Goal: Task Accomplishment & Management: Manage account settings

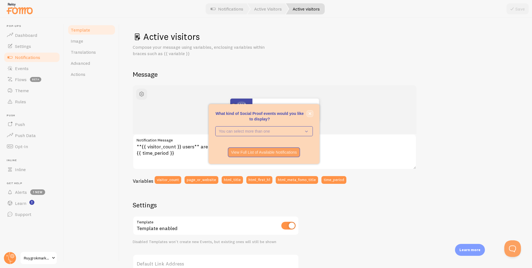
click at [311, 113] on button "close," at bounding box center [310, 114] width 6 height 6
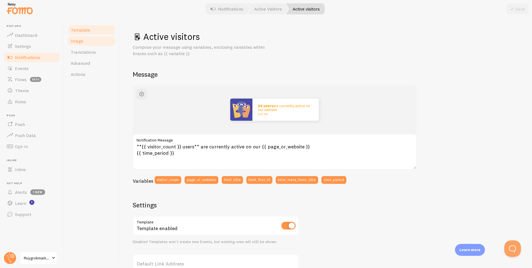
click at [82, 40] on span "Image" at bounding box center [77, 41] width 12 height 6
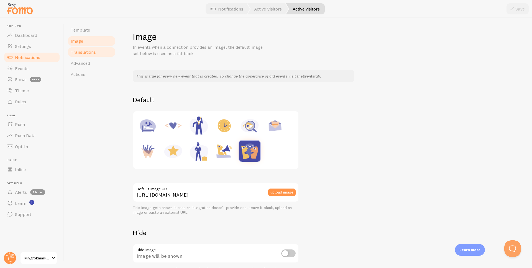
click at [88, 52] on span "Translations" at bounding box center [83, 52] width 25 height 6
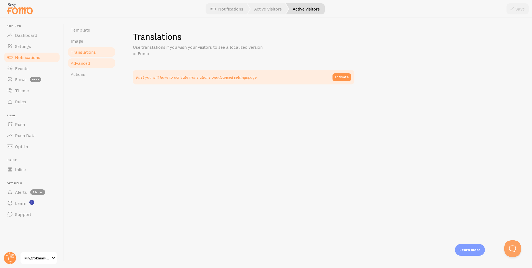
click at [93, 65] on link "Advanced" at bounding box center [91, 63] width 48 height 11
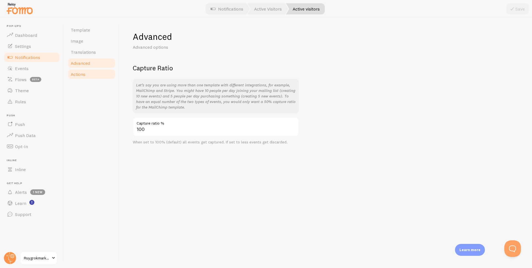
click at [93, 70] on link "Actions" at bounding box center [91, 74] width 48 height 11
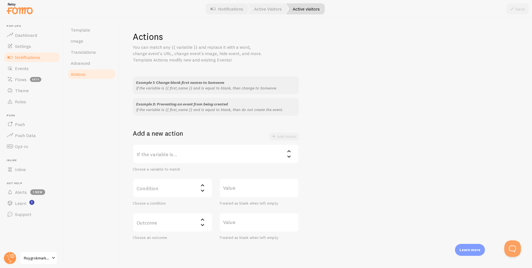
click at [34, 61] on link "Notifications" at bounding box center [31, 57] width 57 height 11
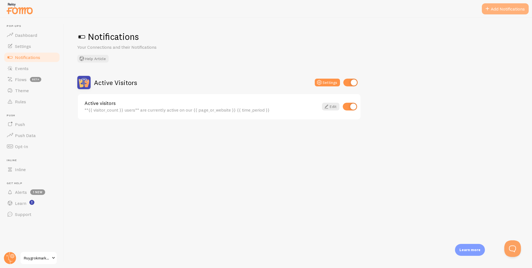
click at [500, 6] on button "Add Notifications" at bounding box center [505, 8] width 47 height 11
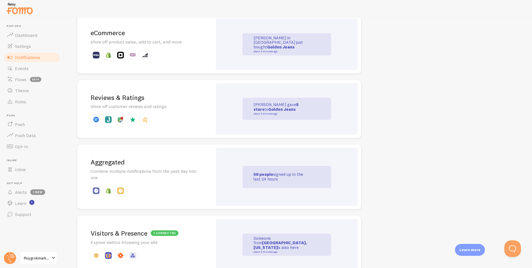
scroll to position [196, 0]
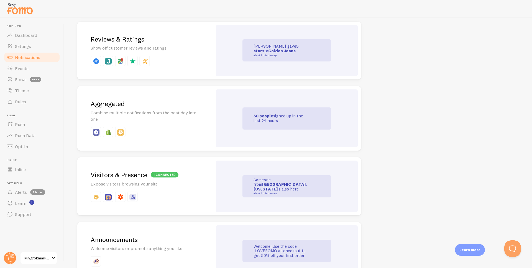
click at [207, 192] on div "1 connected Visitors & Presence Expose visitors browsing your site" at bounding box center [144, 186] width 135 height 58
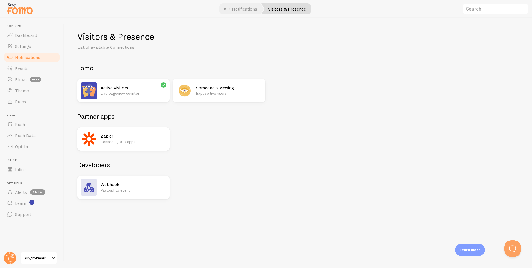
click at [241, 12] on link "Notifications" at bounding box center [241, 8] width 46 height 11
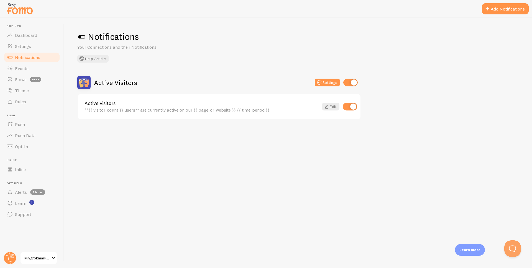
click at [35, 55] on span "Notifications" at bounding box center [27, 58] width 25 height 6
drag, startPoint x: 513, startPoint y: 7, endPoint x: 511, endPoint y: 11, distance: 4.5
click at [513, 7] on button "Add Notifications" at bounding box center [505, 8] width 47 height 11
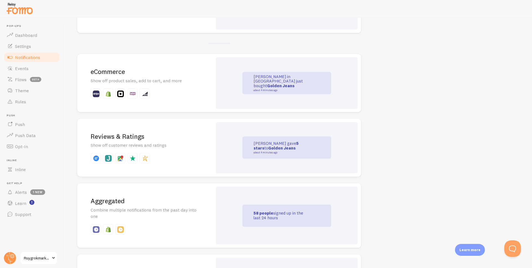
scroll to position [139, 0]
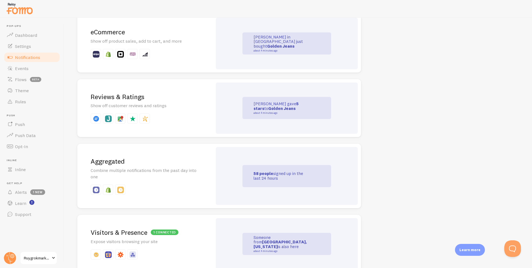
click at [175, 171] on p "Combine multiple notifications from the past day into one" at bounding box center [145, 173] width 109 height 13
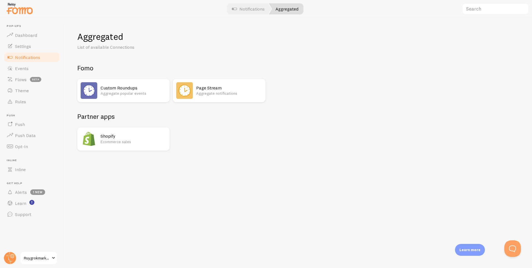
click at [194, 92] on div "Page Stream Aggregate notifications" at bounding box center [219, 90] width 92 height 23
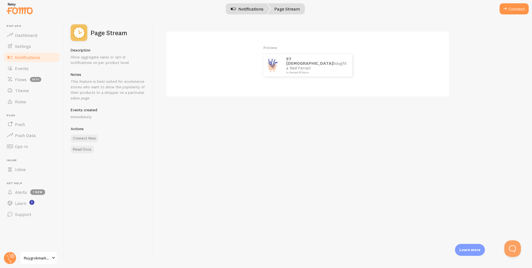
click at [254, 6] on link "Notifications" at bounding box center [247, 8] width 46 height 11
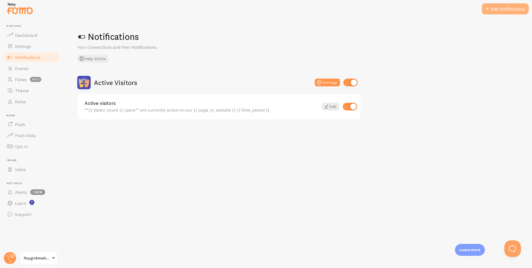
click at [501, 7] on button "Add Notifications" at bounding box center [505, 8] width 47 height 11
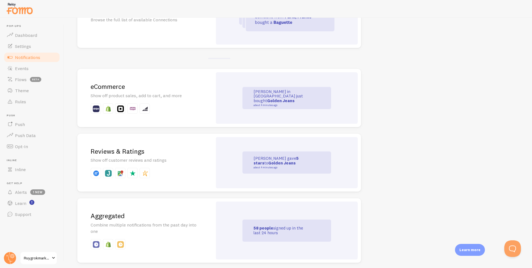
scroll to position [90, 0]
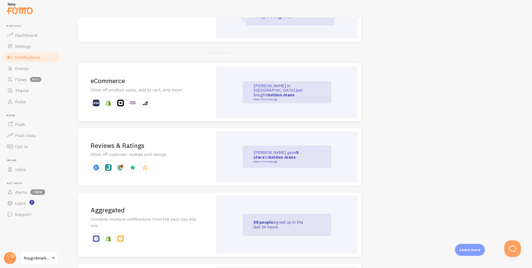
click at [212, 217] on div "Aggregated Combine multiple notifications from the past day into one" at bounding box center [144, 224] width 135 height 65
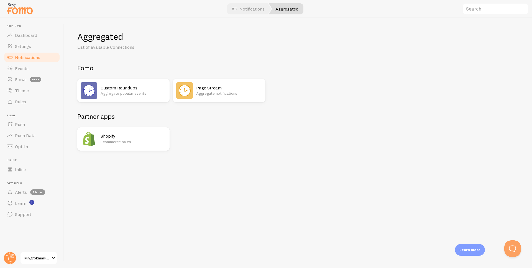
click at [110, 91] on p "Aggregate popular events" at bounding box center [134, 94] width 66 height 6
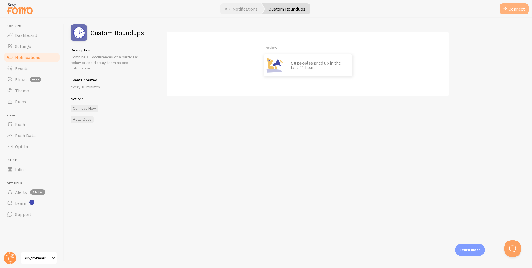
click at [518, 11] on button "Connect" at bounding box center [513, 8] width 29 height 11
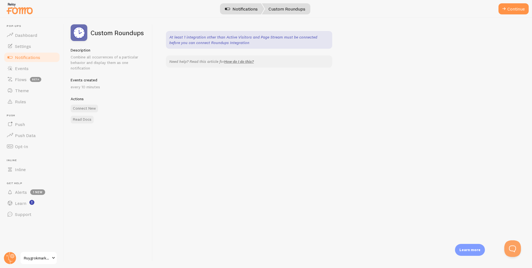
click at [235, 14] on div at bounding box center [266, 9] width 532 height 18
click at [236, 10] on link "Notifications" at bounding box center [241, 8] width 46 height 11
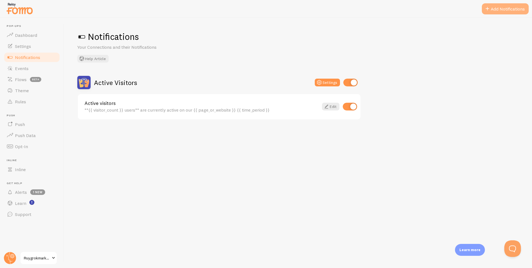
click at [486, 11] on span at bounding box center [487, 9] width 7 height 7
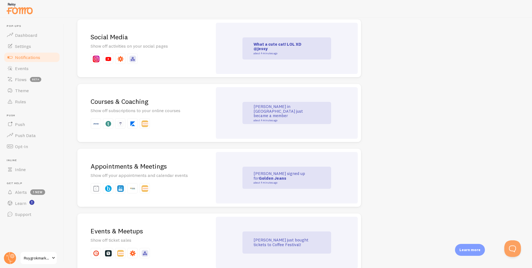
scroll to position [795, 0]
click at [165, 171] on p "Show off your appointments and calendar events" at bounding box center [145, 174] width 109 height 6
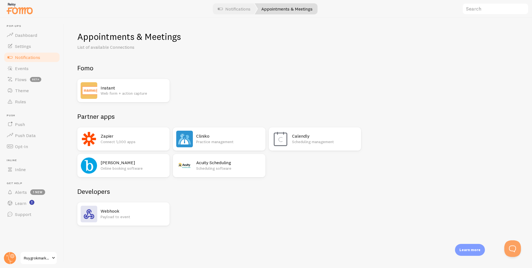
click at [286, 140] on img at bounding box center [280, 139] width 17 height 17
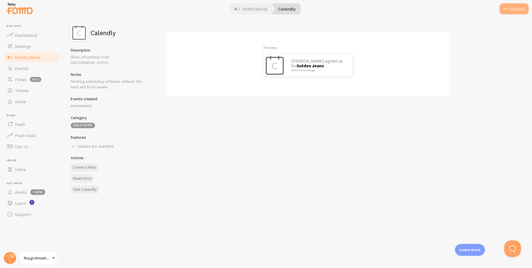
click at [519, 6] on button "Connect" at bounding box center [513, 8] width 29 height 11
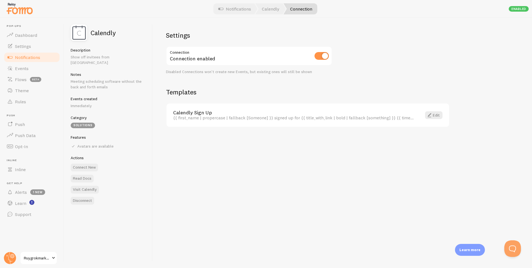
click at [251, 115] on link "Calendly Sign Up" at bounding box center [294, 112] width 242 height 5
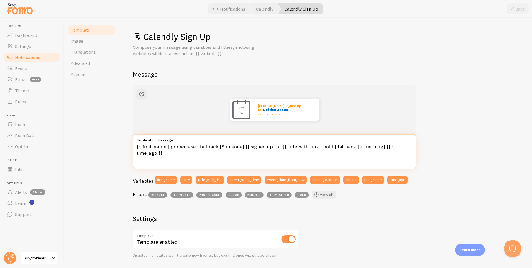
click at [368, 147] on textarea "{{ first_name | propercase | fallback [Someone] }} signed up for {{ title_with_…" at bounding box center [275, 151] width 284 height 35
click at [171, 149] on textarea "{{ first_name | propercase | fallback [Someone] }} signed up for {{ title_with_…" at bounding box center [275, 151] width 284 height 35
click at [170, 148] on textarea "{{ first_name | propercase | fallback [Someone] }} signed up for {{ title_with_…" at bounding box center [275, 151] width 284 height 35
click at [219, 147] on textarea "{{ first_name | propercase | fallback [Someone] }} signed up for {{ title_with_…" at bounding box center [275, 151] width 284 height 35
click at [248, 150] on textarea "{{ first_name | propercase | fallback [Someone] }} signed up for {{ title_with_…" at bounding box center [275, 151] width 284 height 35
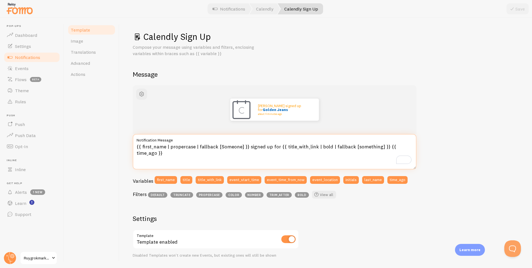
click at [272, 145] on textarea "{{ first_name | propercase | fallback [Someone] }} signed up for {{ title_with_…" at bounding box center [275, 151] width 284 height 35
click at [260, 148] on textarea "{{ first_name | propercase | fallback [Someone] }} signed up for {{ title_with_…" at bounding box center [275, 151] width 284 height 35
click at [215, 149] on textarea "{{ first_name | propercase | fallback [Someone] }} signed up for {{ title_with_…" at bounding box center [275, 151] width 284 height 35
paste textarea "just {{ title_with_link | bold | fallback [booked a session"
click at [254, 146] on textarea "{{ first_name | propercase | fallback [Someone] }} just {{ title_with_link | bo…" at bounding box center [275, 151] width 284 height 35
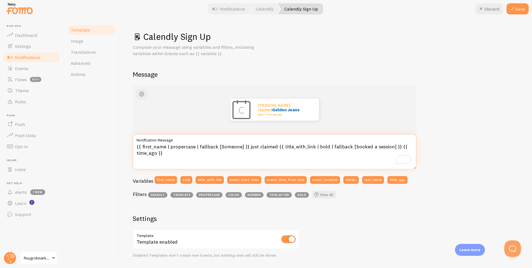
paste textarea "a"
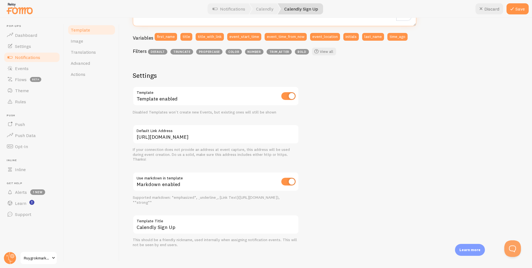
scroll to position [146, 0]
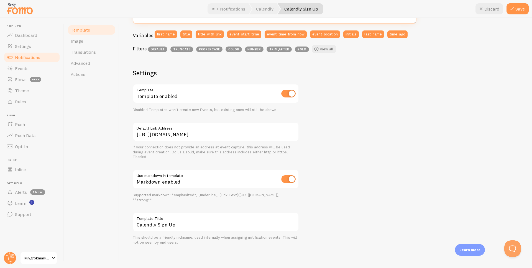
type textarea "{{ first_name | propercase | fallback [Someone] }} just claimed a {{ title_with…"
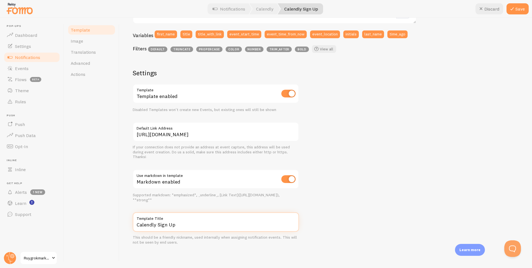
click at [205, 228] on input "Calendly Sign Up" at bounding box center [216, 221] width 166 height 19
click at [362, 199] on div "[PERSON_NAME] just claimed a Golden Jeans about 4 minutes ago {{ first_name | p…" at bounding box center [326, 92] width 386 height 305
click at [182, 224] on input "Calendly Sign Up" at bounding box center [216, 221] width 166 height 19
type input "Calendly Integration"
click at [417, 138] on div "[PERSON_NAME] just claimed a Golden Jeans about 4 minutes ago {{ first_name | p…" at bounding box center [326, 92] width 386 height 305
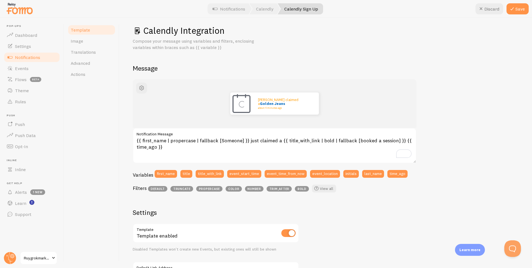
scroll to position [0, 0]
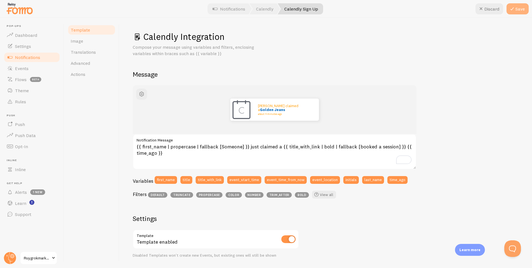
click at [515, 10] on icon at bounding box center [512, 9] width 7 height 7
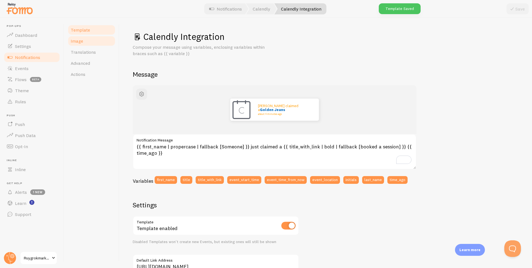
click at [90, 44] on link "Image" at bounding box center [91, 40] width 48 height 11
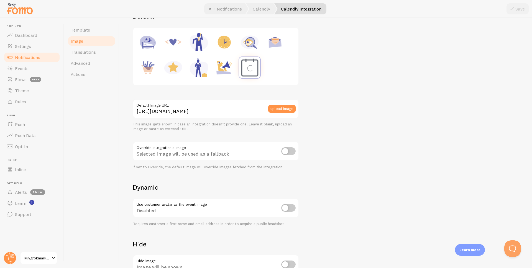
scroll to position [130, 0]
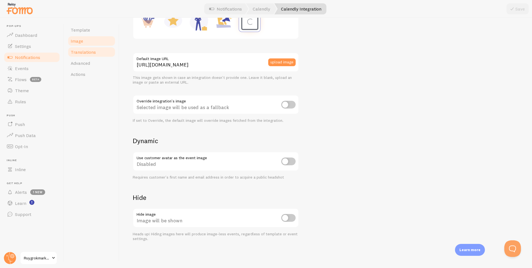
click at [90, 55] on link "Translations" at bounding box center [91, 52] width 48 height 11
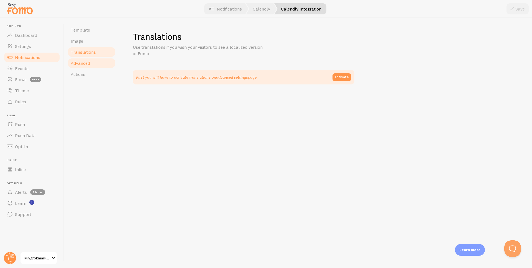
click at [90, 63] on link "Advanced" at bounding box center [91, 63] width 48 height 11
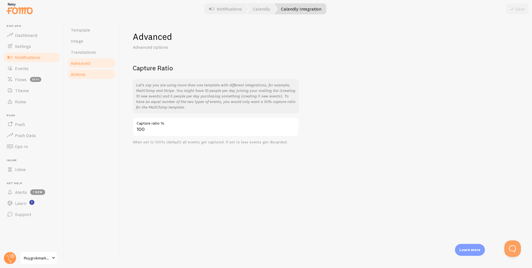
click at [93, 74] on link "Actions" at bounding box center [91, 74] width 48 height 11
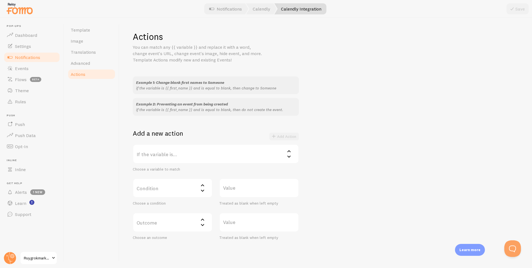
click at [21, 57] on span "Notifications" at bounding box center [27, 58] width 25 height 6
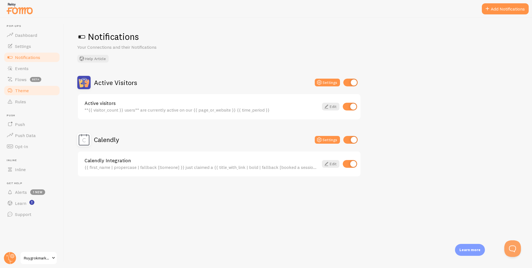
click at [30, 95] on link "Theme" at bounding box center [31, 90] width 57 height 11
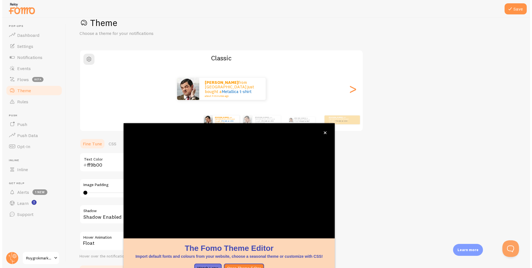
scroll to position [15, 0]
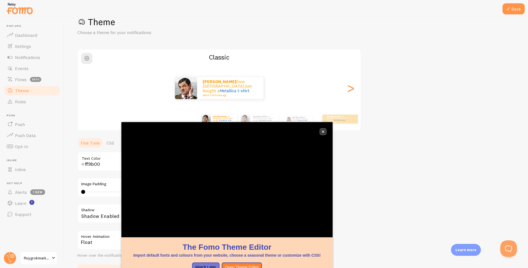
click at [322, 129] on button "close," at bounding box center [323, 132] width 6 height 6
click at [323, 129] on button "close," at bounding box center [323, 132] width 6 height 6
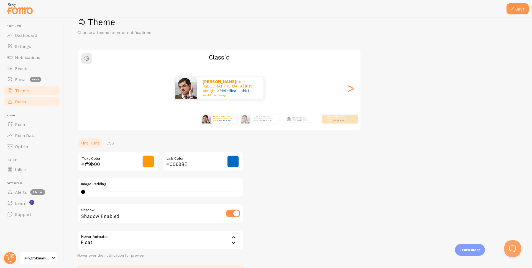
click at [22, 101] on span "Rules" at bounding box center [20, 102] width 11 height 6
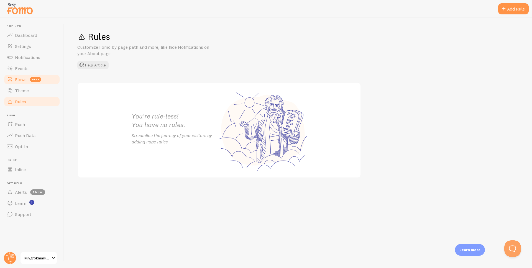
click at [18, 79] on span "Flows" at bounding box center [21, 80] width 12 height 6
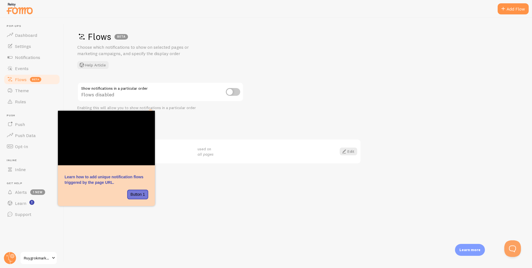
click at [199, 192] on div "Flows BETA Choose which notifications to show on selected pages or marketing ca…" at bounding box center [298, 143] width 468 height 250
click at [192, 189] on div "Flows BETA Choose which notifications to show on selected pages or marketing ca…" at bounding box center [298, 143] width 468 height 250
click at [143, 191] on button "Button 1" at bounding box center [137, 195] width 21 height 10
click at [174, 202] on div "Flows BETA Choose which notifications to show on selected pages or marketing ca…" at bounding box center [298, 143] width 468 height 250
click at [77, 96] on div "Flows disabled" at bounding box center [160, 92] width 166 height 20
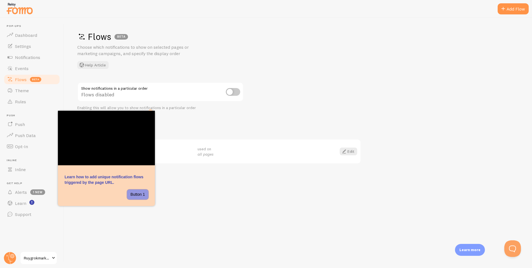
click at [133, 191] on button "Button 1" at bounding box center [137, 195] width 21 height 10
click at [133, 192] on button "Button 1" at bounding box center [137, 195] width 21 height 10
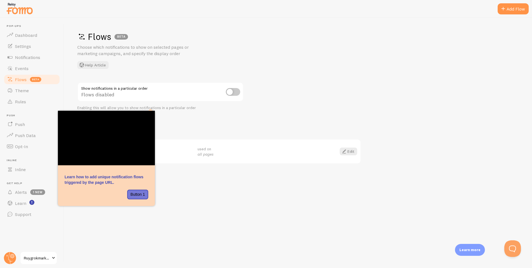
click at [243, 83] on div "Show notifications in a particular order Flows disabled" at bounding box center [160, 92] width 166 height 20
click at [239, 115] on div "Flows BETA Choose which notifications to show on selected pages or marketing ca…" at bounding box center [298, 143] width 468 height 250
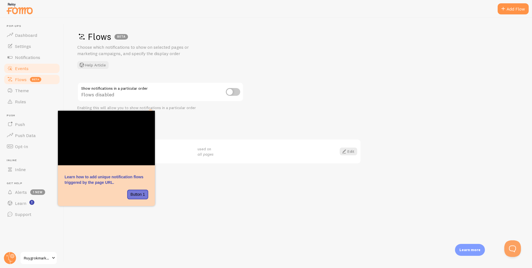
click at [21, 67] on span "Events" at bounding box center [22, 69] width 14 height 6
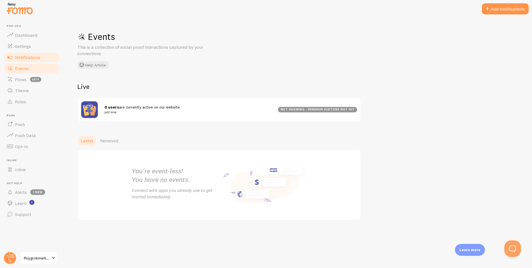
click at [35, 59] on span "Notifications" at bounding box center [27, 58] width 25 height 6
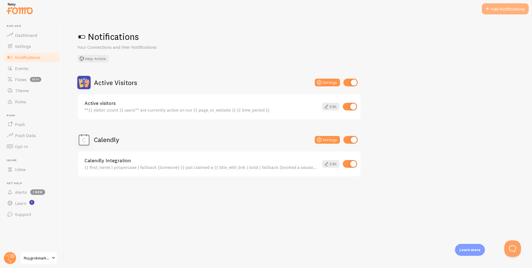
click at [509, 9] on button "Add Notifications" at bounding box center [505, 8] width 47 height 11
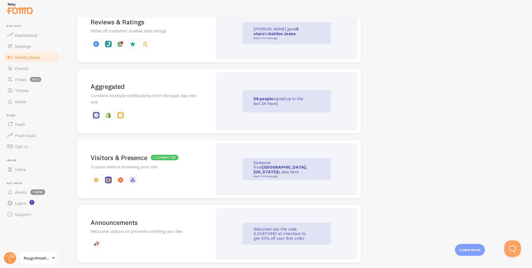
scroll to position [219, 0]
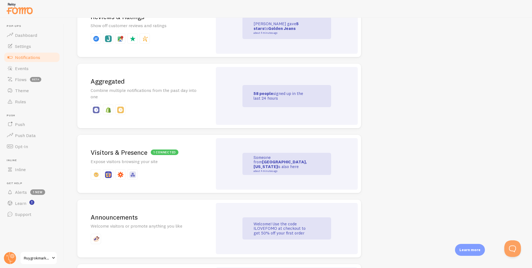
click at [182, 95] on p "Combine multiple notifications from the past day into one" at bounding box center [145, 93] width 109 height 13
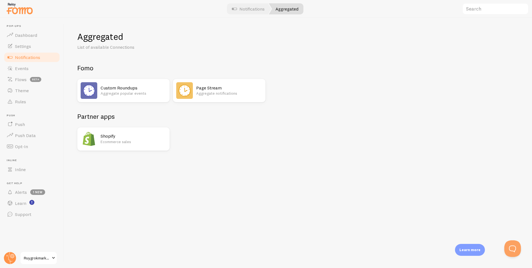
click at [134, 83] on div "Custom Roundups Aggregate popular events" at bounding box center [134, 90] width 66 height 17
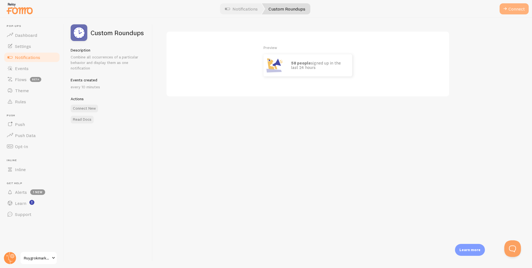
click at [512, 7] on button "Connect" at bounding box center [513, 8] width 29 height 11
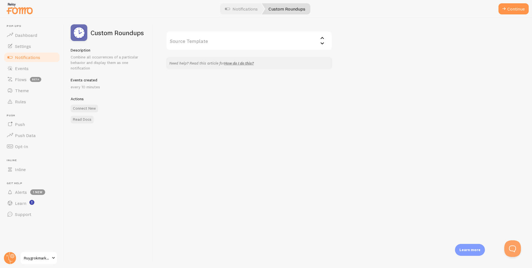
click at [269, 36] on input "Source Template" at bounding box center [249, 40] width 166 height 19
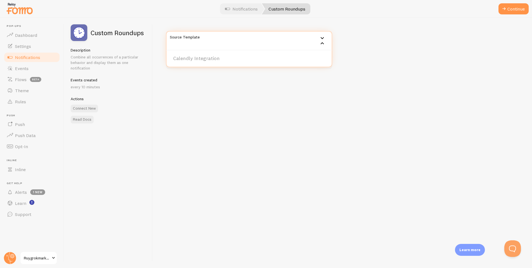
click at [258, 56] on li "Calendly Integration" at bounding box center [248, 59] width 165 height 10
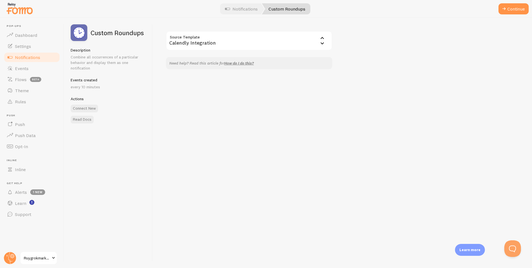
click at [327, 91] on div "Source Template Calendly Integration Calendly Integration Need help? Read this …" at bounding box center [342, 143] width 379 height 250
click at [505, 9] on span at bounding box center [503, 9] width 7 height 7
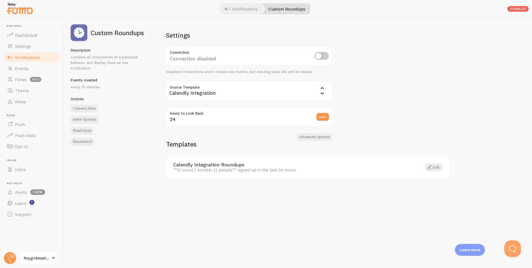
click at [318, 55] on input "checkbox" at bounding box center [321, 56] width 14 height 8
checkbox input "true"
click at [260, 116] on input "24" at bounding box center [249, 116] width 166 height 19
type input "72"
click at [394, 85] on div "Settings Connection Connection enabled Disabled Connections won't create new Ev…" at bounding box center [342, 143] width 379 height 250
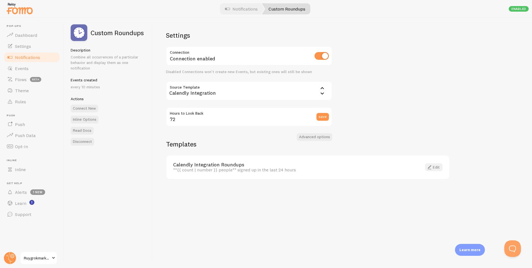
click at [430, 170] on span at bounding box center [429, 167] width 7 height 7
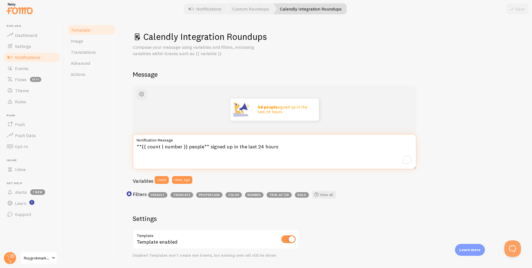
click at [174, 147] on textarea "**{{ count | number }} people** signed up in the last 24 hours" at bounding box center [275, 151] width 284 height 35
drag, startPoint x: 212, startPoint y: 148, endPoint x: 222, endPoint y: 148, distance: 10.2
click at [212, 148] on textarea "**{{ count | number }} people** signed up in the last 24 hours" at bounding box center [275, 151] width 284 height 35
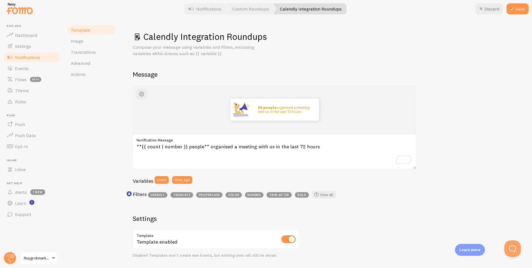
type textarea "**{{ count | number }} people** organised a meeting with us in the last 72 hours"
click at [458, 103] on div "58 people organised a meeting with us in the last 72 hours **{{ count | number …" at bounding box center [326, 237] width 386 height 305
click at [524, 3] on button "Save" at bounding box center [517, 8] width 22 height 11
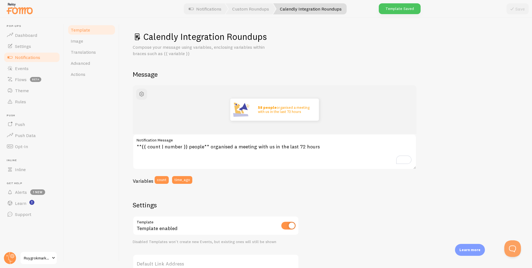
click at [40, 58] on link "Notifications" at bounding box center [31, 57] width 57 height 11
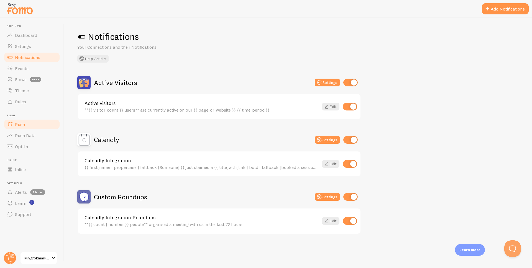
click at [35, 127] on link "Push" at bounding box center [31, 124] width 57 height 11
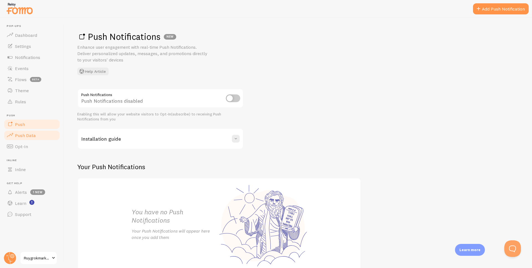
click at [32, 137] on span "Push Data" at bounding box center [25, 136] width 21 height 6
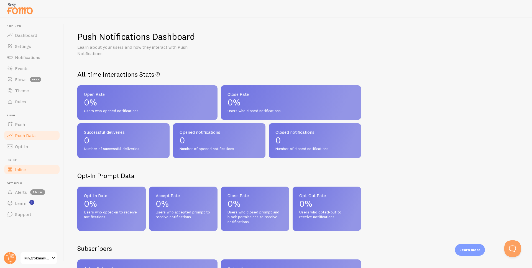
click at [23, 166] on link "Inline" at bounding box center [31, 169] width 57 height 11
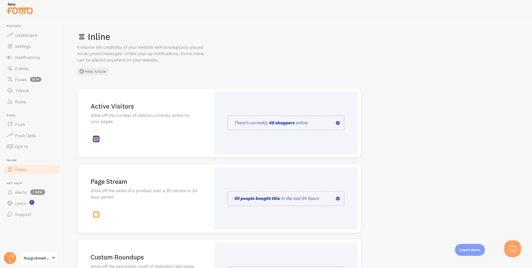
click at [315, 127] on img at bounding box center [285, 122] width 117 height 15
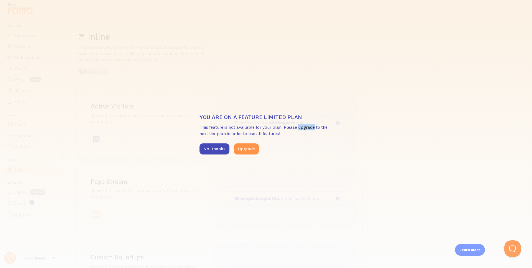
click at [315, 127] on p "This feature is not available for your plan. Please upgrade to the next tier pl…" at bounding box center [265, 130] width 133 height 13
click at [371, 95] on div "You are on a feature limited plan This feature is not available for your plan. …" at bounding box center [266, 134] width 532 height 268
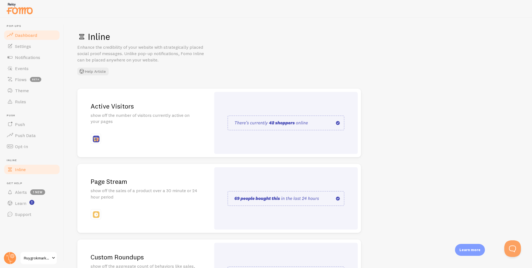
click at [33, 37] on span "Dashboard" at bounding box center [26, 35] width 22 height 6
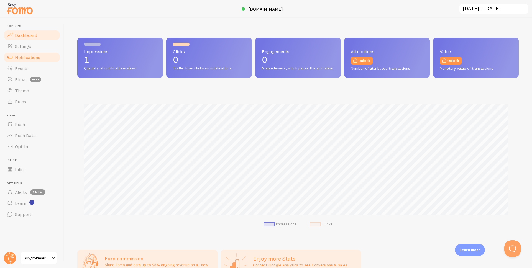
click at [29, 60] on span "Notifications" at bounding box center [27, 58] width 25 height 6
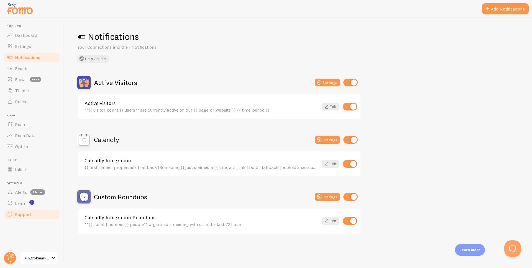
click at [25, 218] on link "Support" at bounding box center [31, 214] width 57 height 11
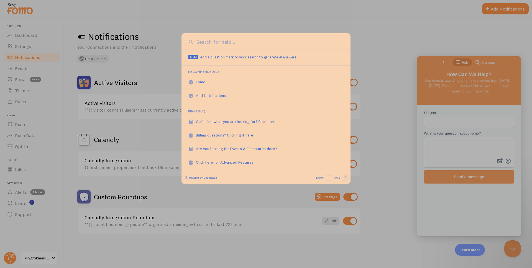
click at [368, 30] on div at bounding box center [266, 134] width 532 height 268
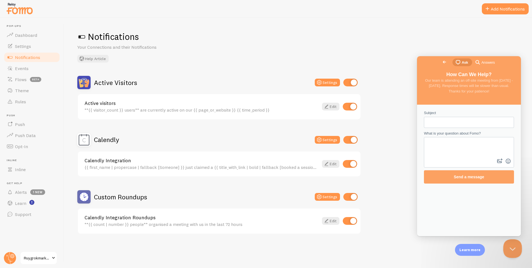
click at [511, 247] on button "Close Beacon popover" at bounding box center [511, 247] width 17 height 17
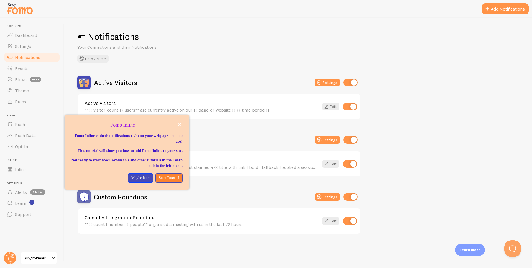
click at [192, 33] on h1 "Notifications" at bounding box center [297, 36] width 441 height 11
click at [182, 124] on button "close," at bounding box center [180, 125] width 6 height 6
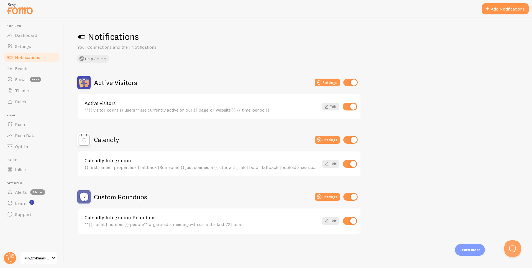
click at [50, 259] on span at bounding box center [53, 258] width 7 height 7
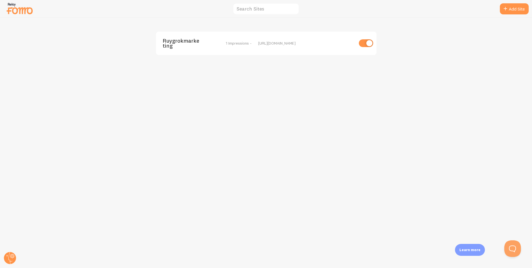
click at [259, 45] on div "[URL][DOMAIN_NAME]" at bounding box center [306, 43] width 96 height 5
click at [281, 43] on div "[URL][DOMAIN_NAME]" at bounding box center [306, 43] width 96 height 5
click at [343, 57] on div "Ruygrokmarketing 1 Impressions - [URL][DOMAIN_NAME]" at bounding box center [265, 143] width 531 height 250
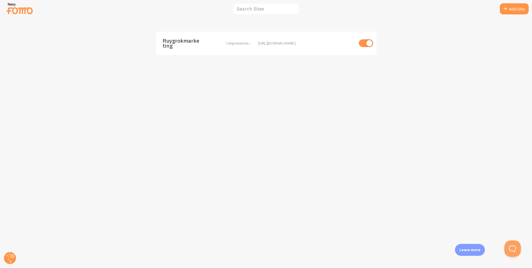
click at [28, 12] on img at bounding box center [20, 8] width 28 height 14
click at [181, 41] on span "Ruygrokmarketing" at bounding box center [185, 43] width 45 height 10
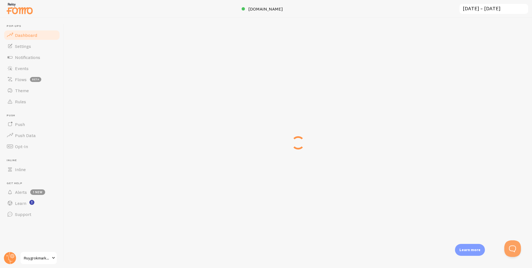
click at [181, 41] on div "[DOMAIN_NAME] [DATE] ~ [DATE] previous 7 days previous 30 days « ‹ » › [DATE] S…" at bounding box center [298, 143] width 468 height 250
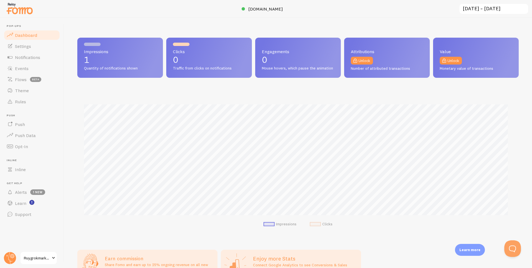
scroll to position [145, 437]
click at [29, 44] on span "Settings" at bounding box center [23, 46] width 16 height 6
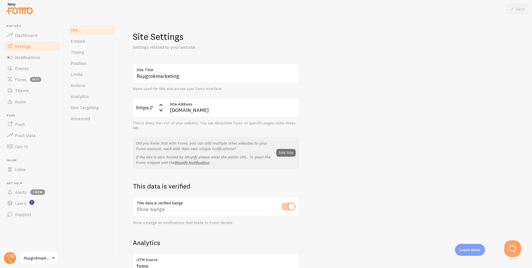
click at [393, 99] on div "Ruygrokmarketing Site Title Name used for this site across your Fomo interface …" at bounding box center [326, 251] width 386 height 375
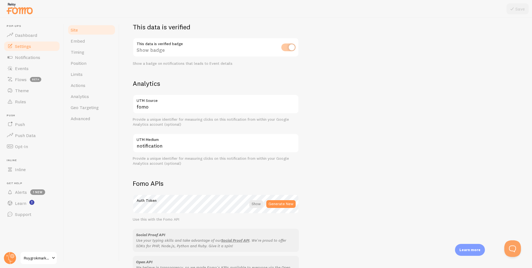
scroll to position [255, 0]
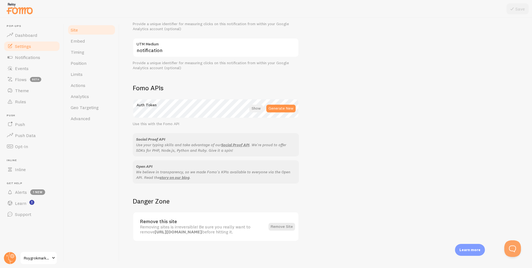
click at [253, 109] on div at bounding box center [256, 109] width 14 height 8
click at [255, 107] on div at bounding box center [257, 109] width 12 height 8
click at [156, 91] on h2 "Fomo APIs" at bounding box center [216, 88] width 166 height 9
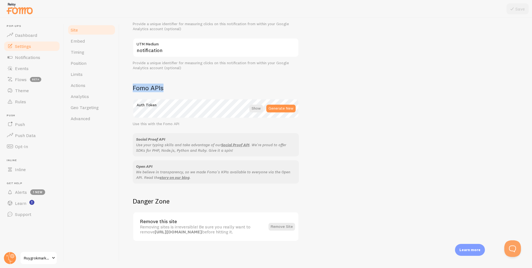
click at [210, 91] on h2 "Fomo APIs" at bounding box center [216, 88] width 166 height 9
click at [89, 38] on link "Embed" at bounding box center [91, 40] width 48 height 11
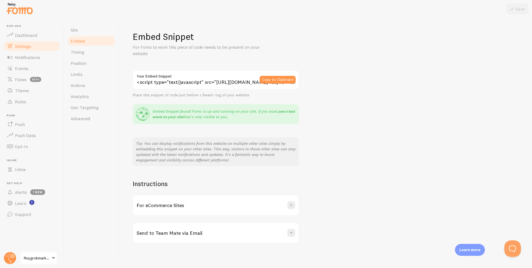
click at [292, 112] on link "see a test event on your site" at bounding box center [224, 114] width 142 height 11
drag, startPoint x: 241, startPoint y: 118, endPoint x: 133, endPoint y: 109, distance: 108.4
click at [133, 109] on div "Embed Snippet found! Fomo is up and running on your site. If you want, see a te…" at bounding box center [216, 114] width 166 height 20
copy p "Embed Snippet found! Fomo is up and running on your site. If you want, see a te…"
drag, startPoint x: 322, startPoint y: 48, endPoint x: 313, endPoint y: 51, distance: 8.9
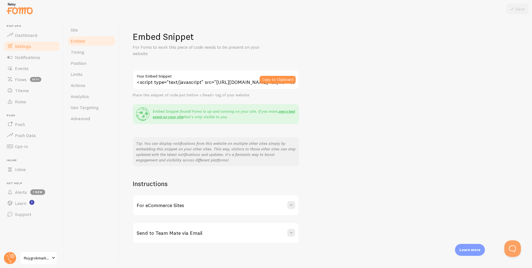
click at [321, 49] on div "Embed Snippet For Fomo to work this piece of code needs to be present on your w…" at bounding box center [326, 44] width 386 height 26
click at [33, 70] on link "Events" at bounding box center [31, 68] width 57 height 11
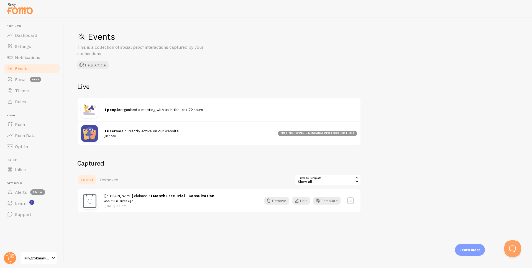
click at [421, 105] on div "Events This is a collection of social proof interactions captured by your conne…" at bounding box center [298, 143] width 468 height 250
click at [326, 200] on button "Template" at bounding box center [326, 201] width 27 height 8
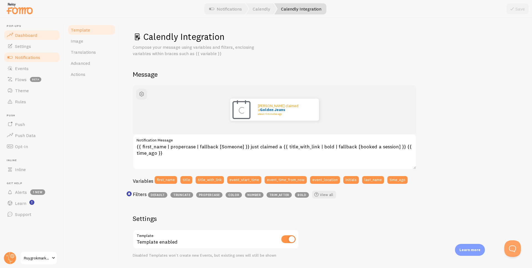
click at [24, 32] on link "Dashboard" at bounding box center [31, 35] width 57 height 11
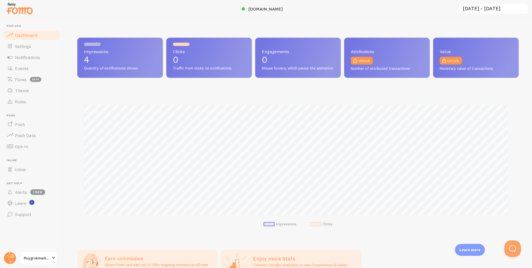
scroll to position [145, 437]
click at [32, 58] on span "Notifications" at bounding box center [27, 58] width 25 height 6
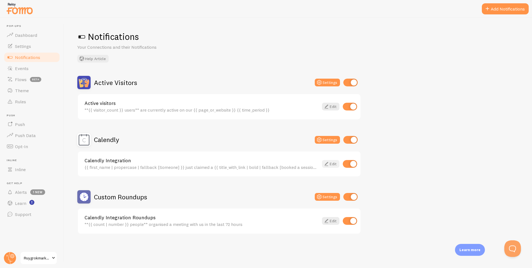
click at [327, 163] on icon at bounding box center [326, 164] width 7 height 7
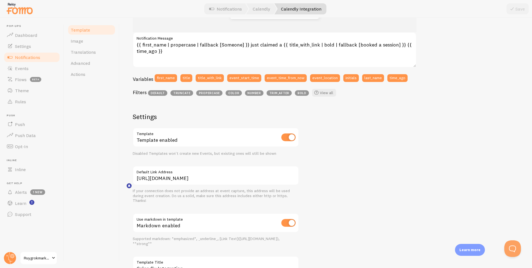
scroll to position [8, 0]
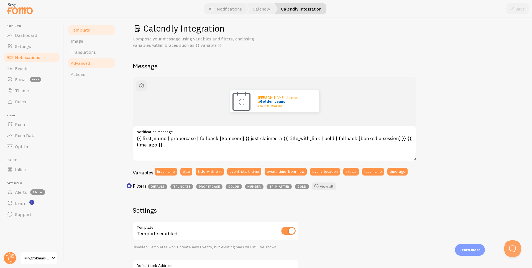
click at [92, 62] on link "Advanced" at bounding box center [91, 63] width 48 height 11
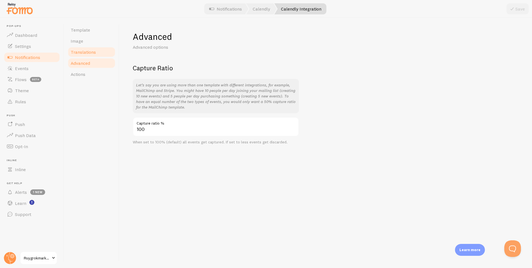
click at [101, 56] on link "Translations" at bounding box center [91, 52] width 48 height 11
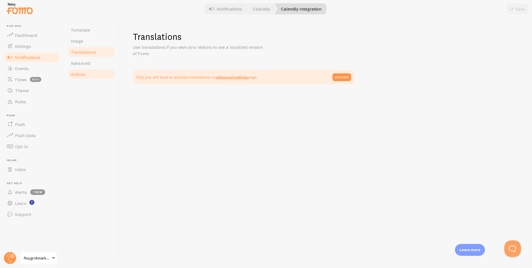
click at [99, 77] on link "Actions" at bounding box center [91, 74] width 48 height 11
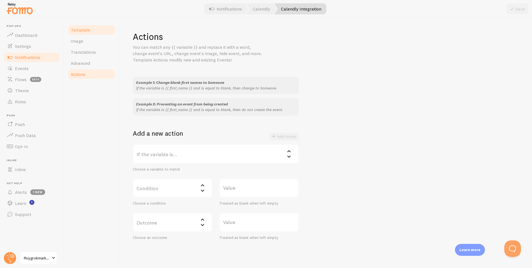
click at [89, 32] on link "Template" at bounding box center [91, 29] width 48 height 11
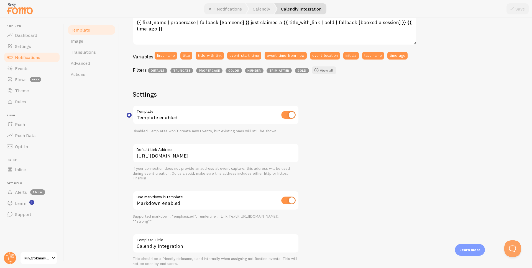
scroll to position [141, 0]
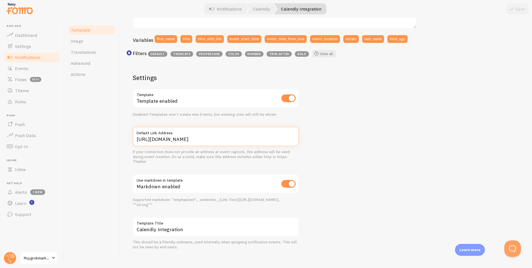
click at [248, 138] on input "[URL][DOMAIN_NAME]" at bounding box center [216, 136] width 166 height 19
click at [340, 145] on div "[PERSON_NAME] just claimed a Golden Jeans about 4 minutes ago {{ first_name | p…" at bounding box center [326, 96] width 386 height 305
click at [270, 140] on input "[URL][DOMAIN_NAME]" at bounding box center [216, 136] width 166 height 19
click at [232, 140] on input "[URL][DOMAIN_NAME]" at bounding box center [216, 136] width 166 height 19
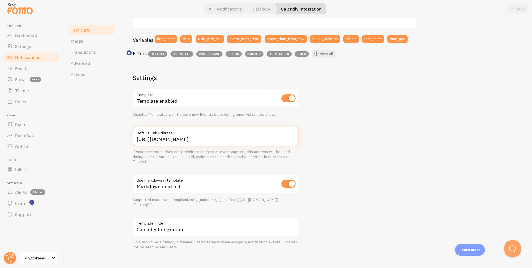
click at [232, 140] on input "[URL][DOMAIN_NAME]" at bounding box center [216, 136] width 166 height 19
paste input "/1-month-free-trial-form/1-month-free-trial-get-started"
type input "[URL][DOMAIN_NAME]"
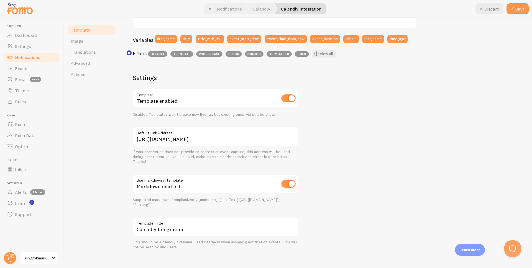
click at [361, 131] on div "[PERSON_NAME] just claimed a Golden Jeans about 4 minutes ago {{ first_name | p…" at bounding box center [326, 96] width 386 height 305
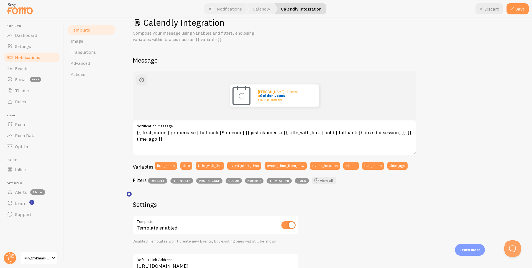
scroll to position [0, 0]
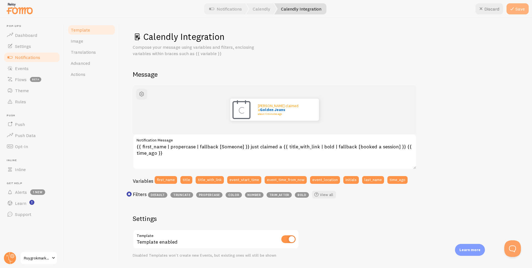
click at [520, 12] on button "Save" at bounding box center [517, 8] width 22 height 11
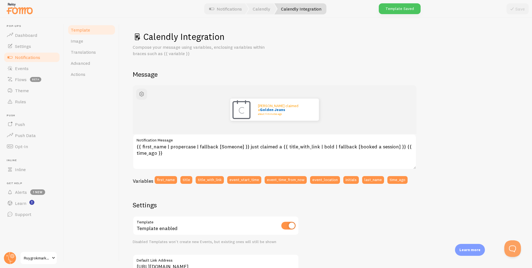
click at [47, 55] on link "Notifications" at bounding box center [31, 57] width 57 height 11
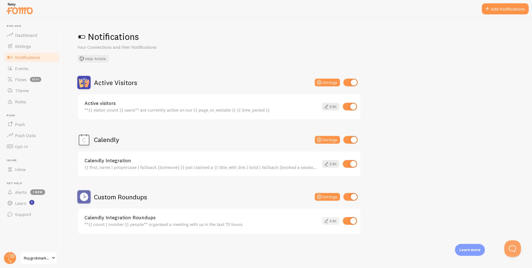
click at [331, 224] on link "Edit" at bounding box center [330, 221] width 17 height 8
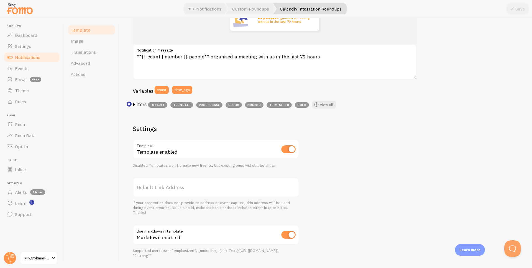
scroll to position [146, 0]
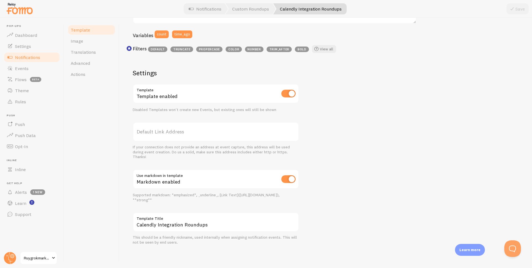
click at [206, 134] on label "Default Link Address" at bounding box center [216, 131] width 166 height 19
click at [206, 134] on input "Default Link Address" at bounding box center [216, 131] width 166 height 19
paste input "[URL][DOMAIN_NAME]"
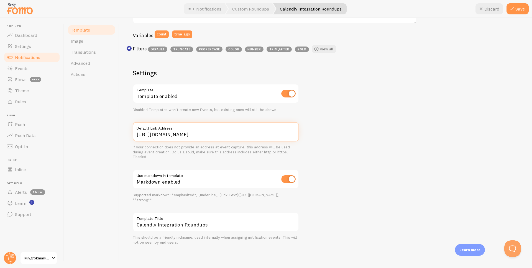
scroll to position [0, 0]
type input "[URL][DOMAIN_NAME]"
click at [367, 135] on div "58 people organised a meeting with us in the last 72 hours **{{ count | number …" at bounding box center [326, 92] width 386 height 305
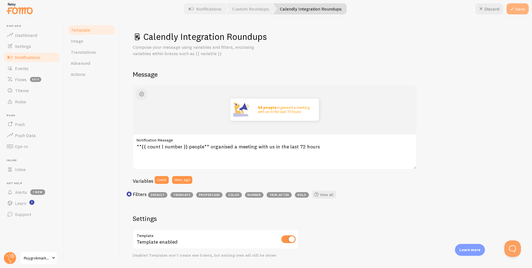
click at [515, 9] on icon at bounding box center [512, 9] width 7 height 7
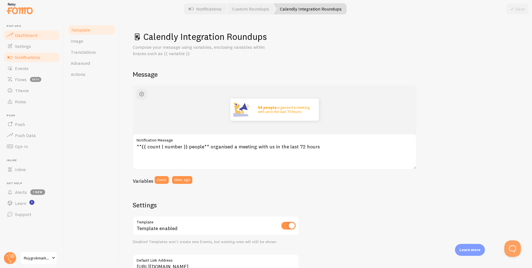
click at [37, 33] on link "Dashboard" at bounding box center [31, 35] width 57 height 11
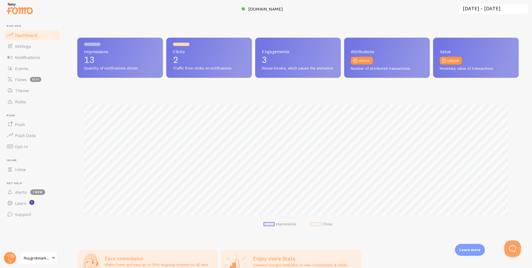
scroll to position [145, 437]
